Goal: Check status: Check status

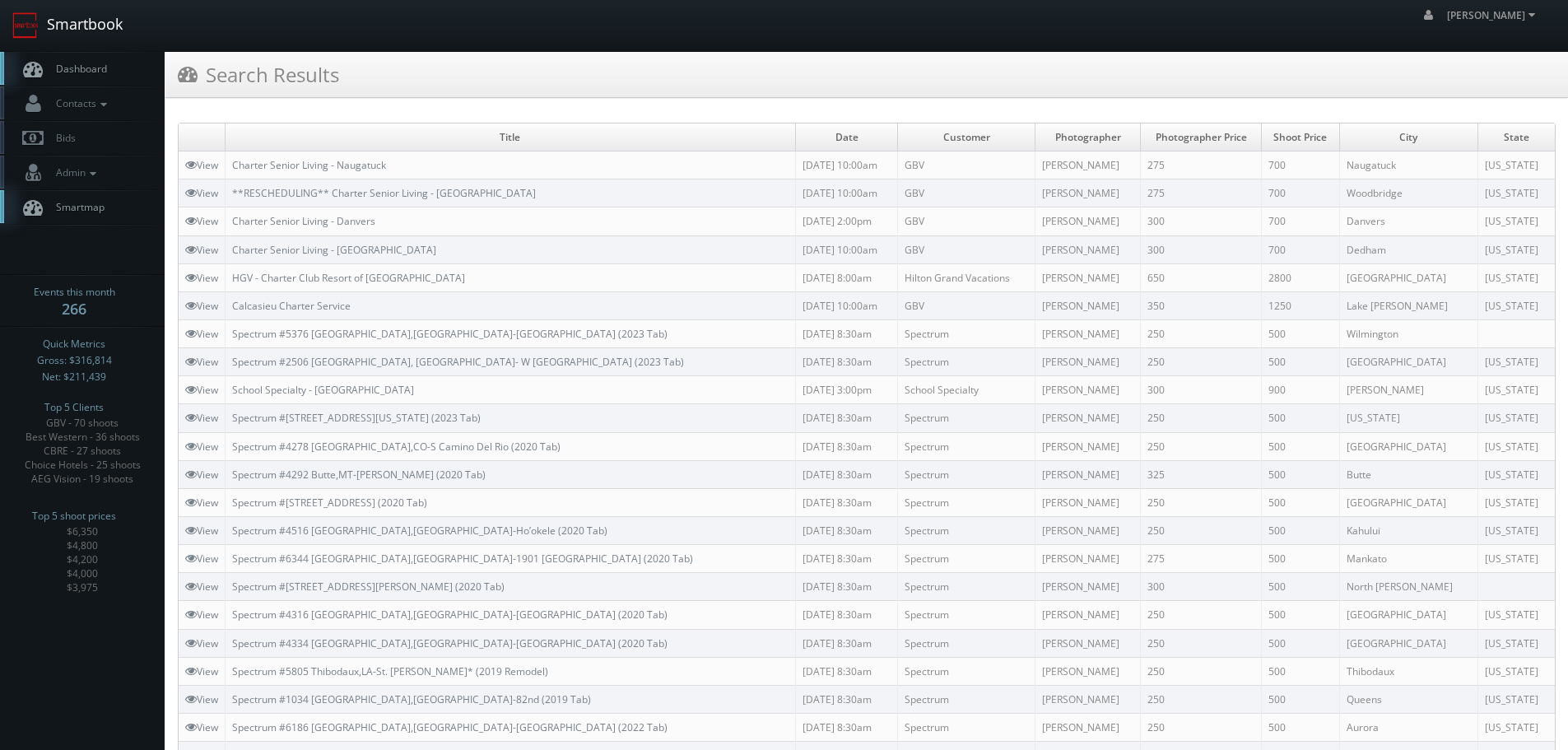
click at [113, 38] on link "Smartbook" at bounding box center [67, 26] width 135 height 51
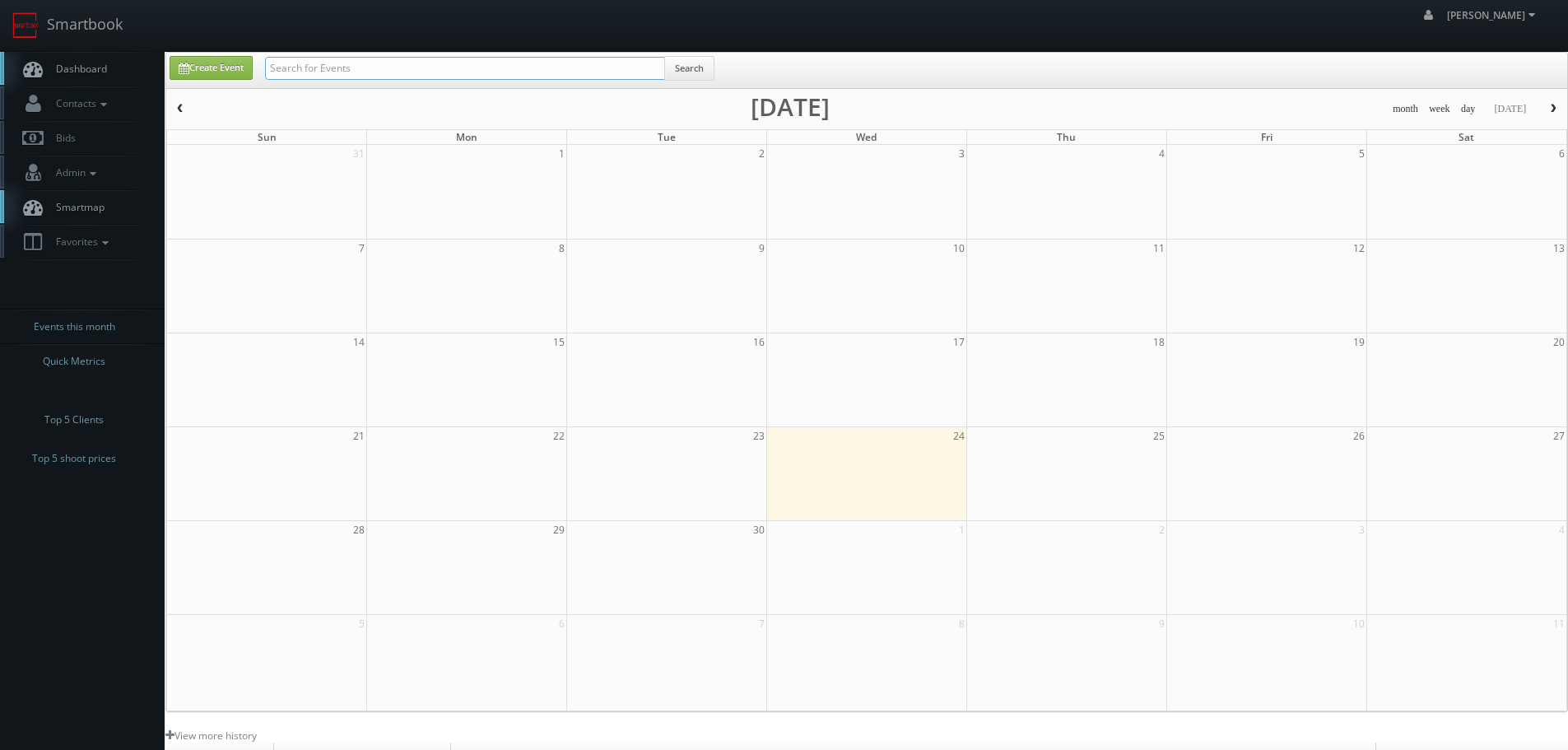
click at [323, 68] on input "text" at bounding box center [465, 69] width 400 height 23
type input "n"
type input "brightspace"
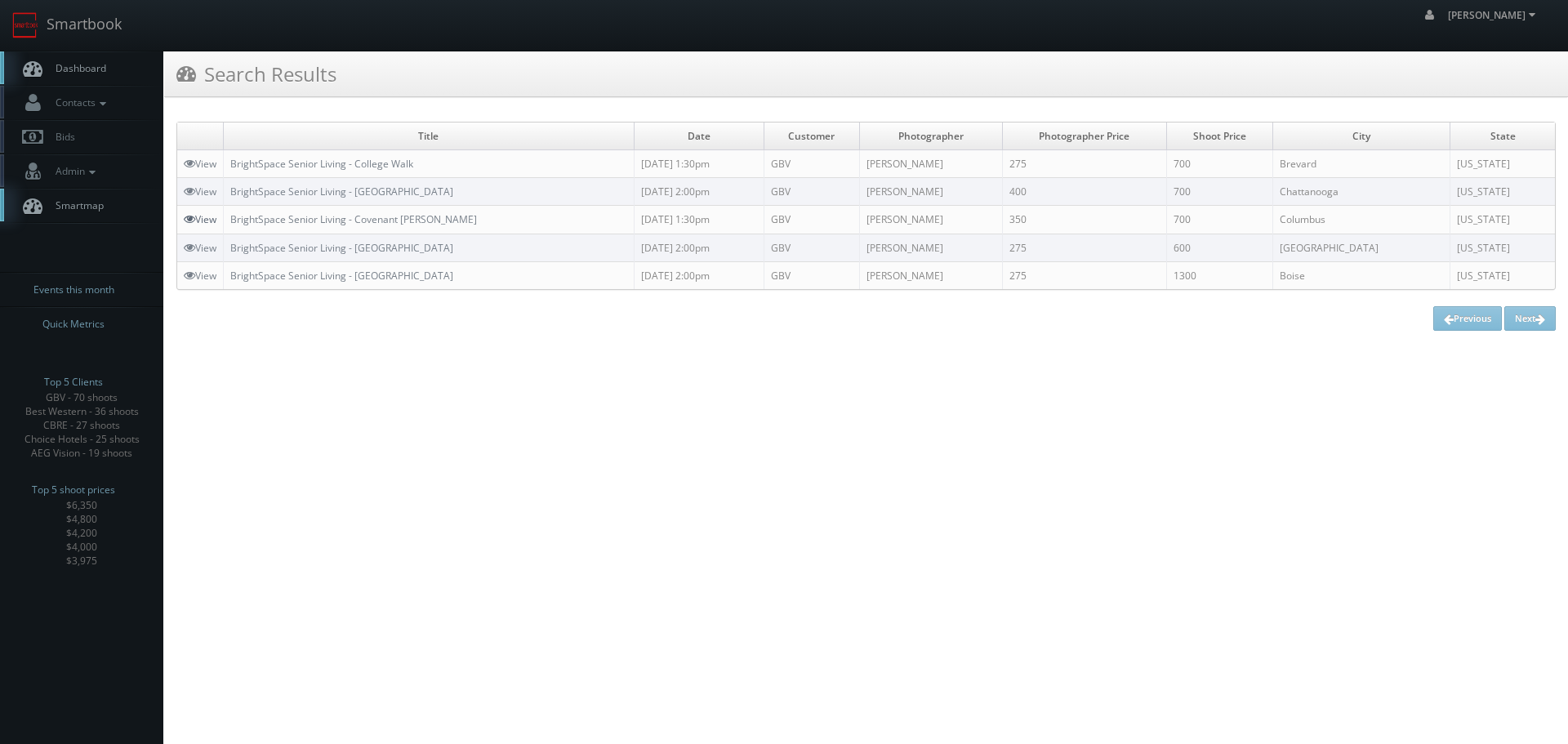
click at [206, 217] on link "View" at bounding box center [199, 219] width 32 height 14
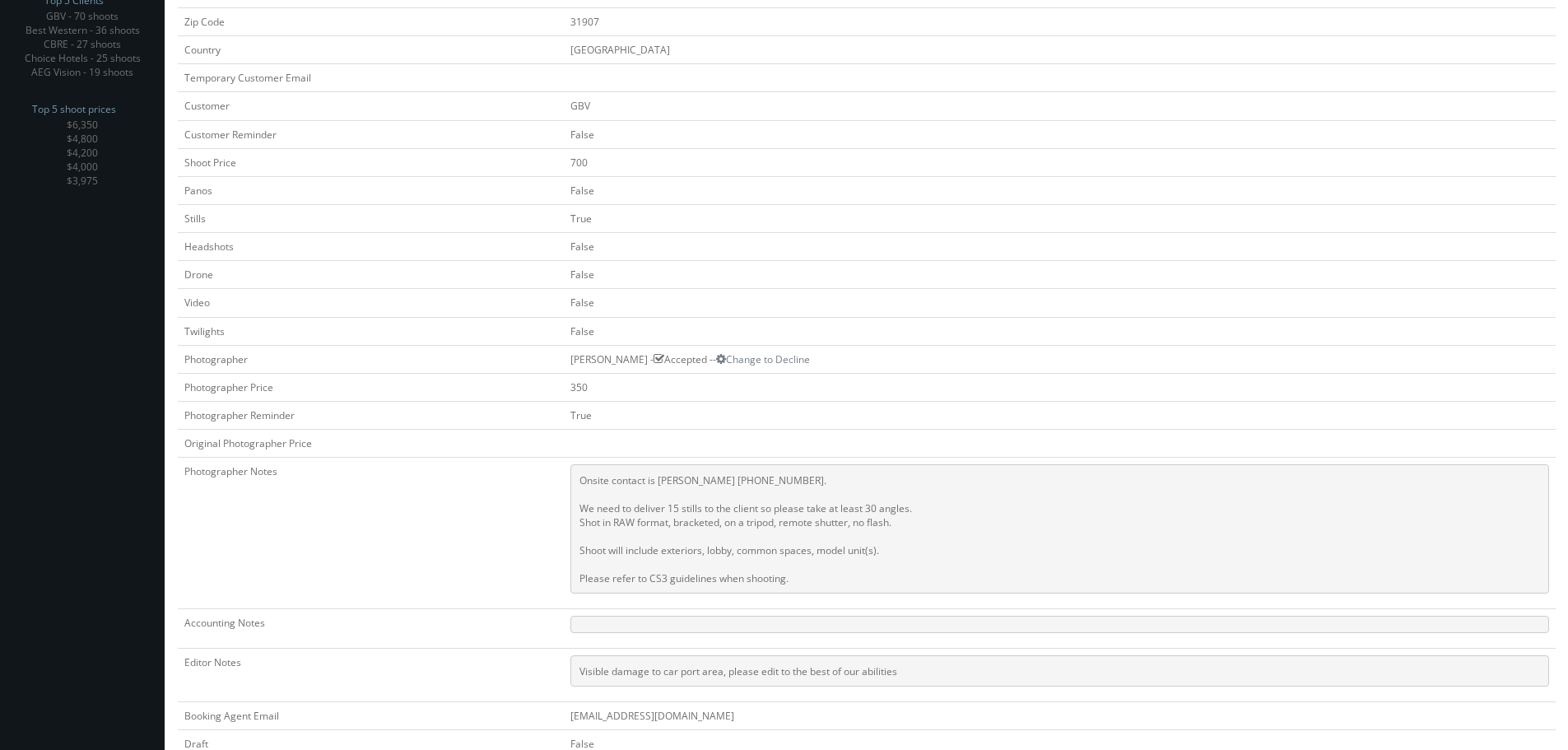
scroll to position [269, 0]
